Goal: Navigation & Orientation: Understand site structure

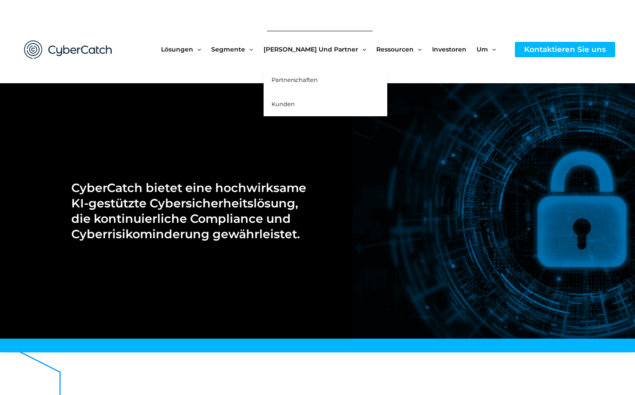
click at [327, 106] on link "Kunden" at bounding box center [325, 104] width 124 height 24
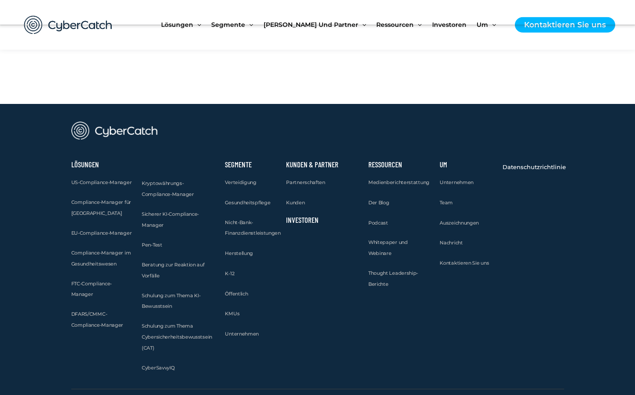
scroll to position [1084, 0]
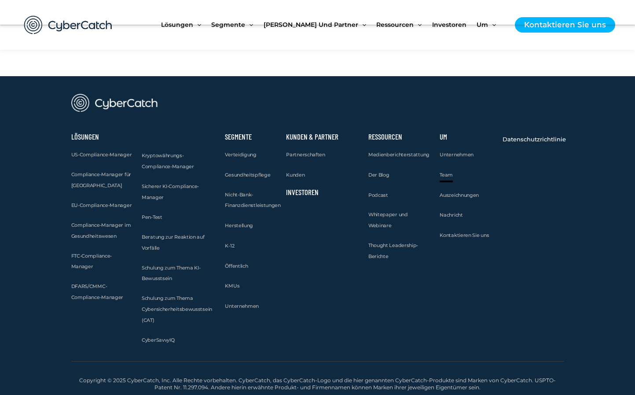
click at [447, 176] on font "Team" at bounding box center [445, 175] width 13 height 6
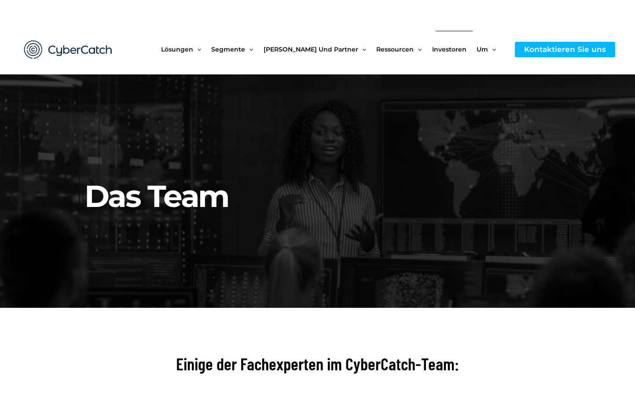
click at [455, 52] on font "Investoren" at bounding box center [449, 49] width 34 height 8
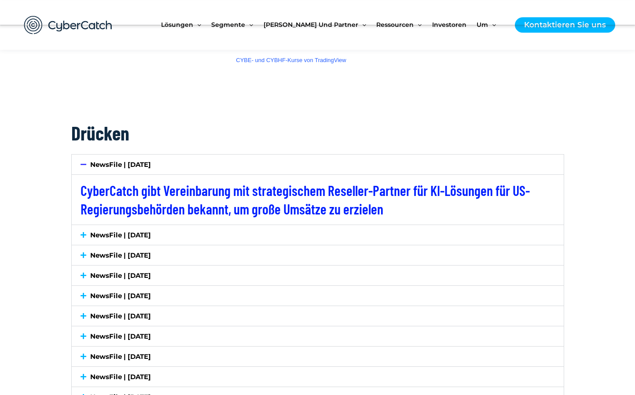
scroll to position [1839, 0]
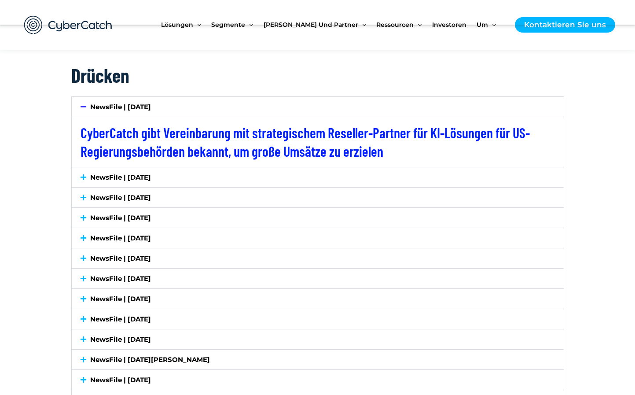
click at [80, 177] on icon at bounding box center [83, 177] width 6 height 7
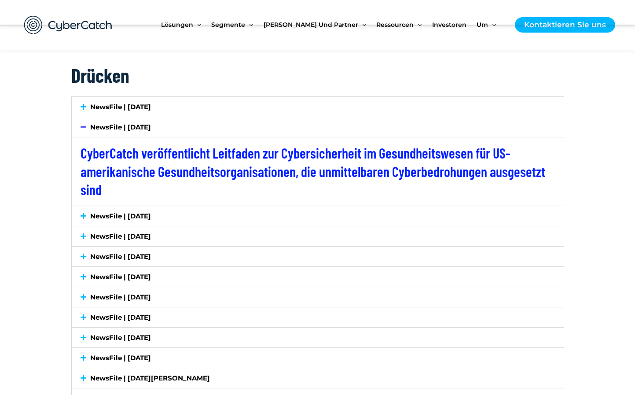
click at [83, 218] on icon at bounding box center [83, 215] width 6 height 7
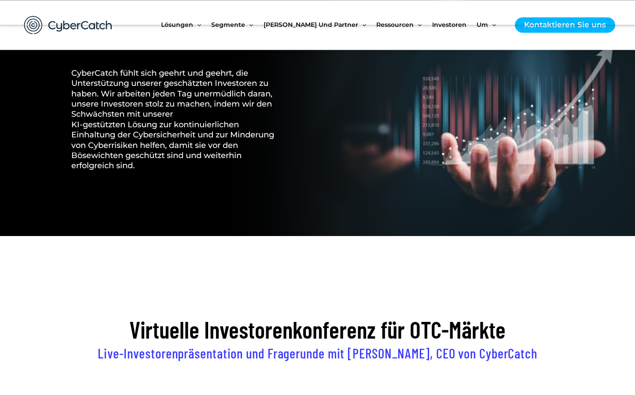
scroll to position [0, 0]
